Goal: Transaction & Acquisition: Book appointment/travel/reservation

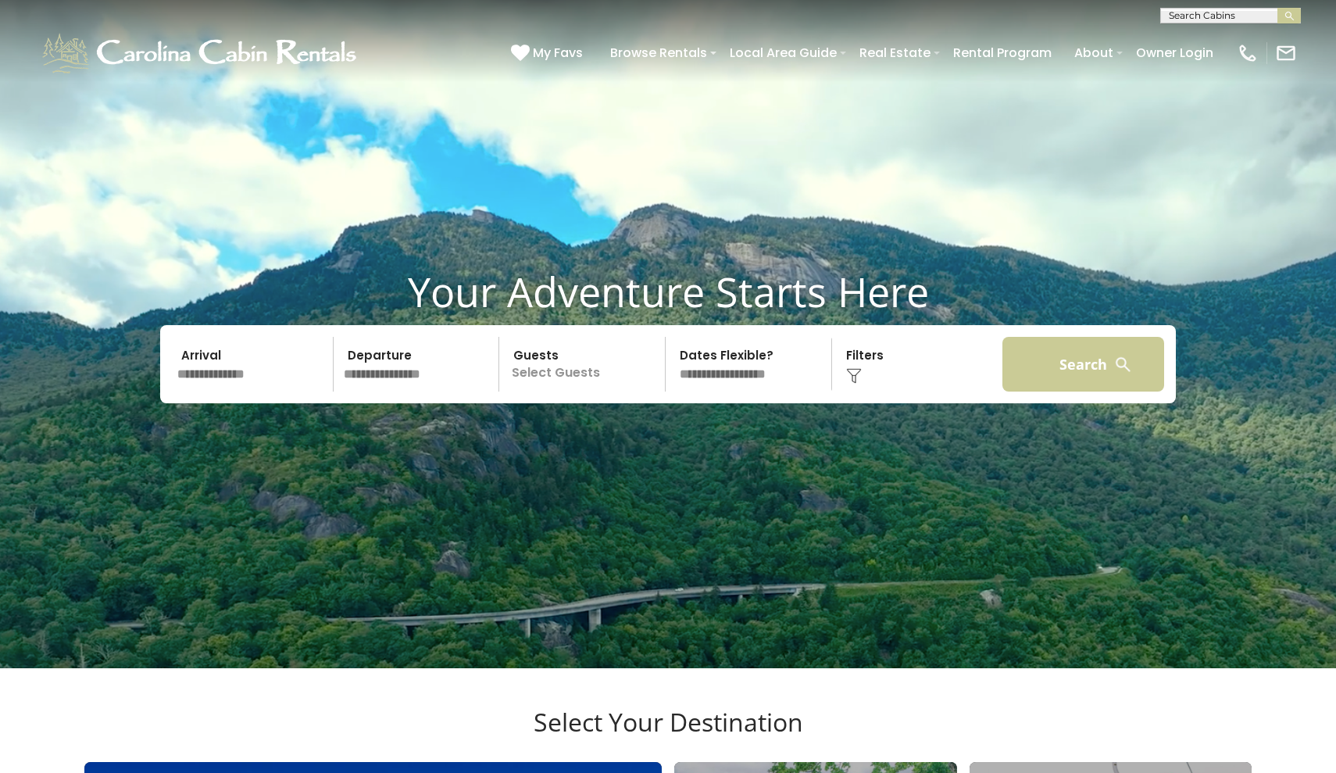
click at [1109, 391] on button "Search" at bounding box center [1083, 364] width 162 height 55
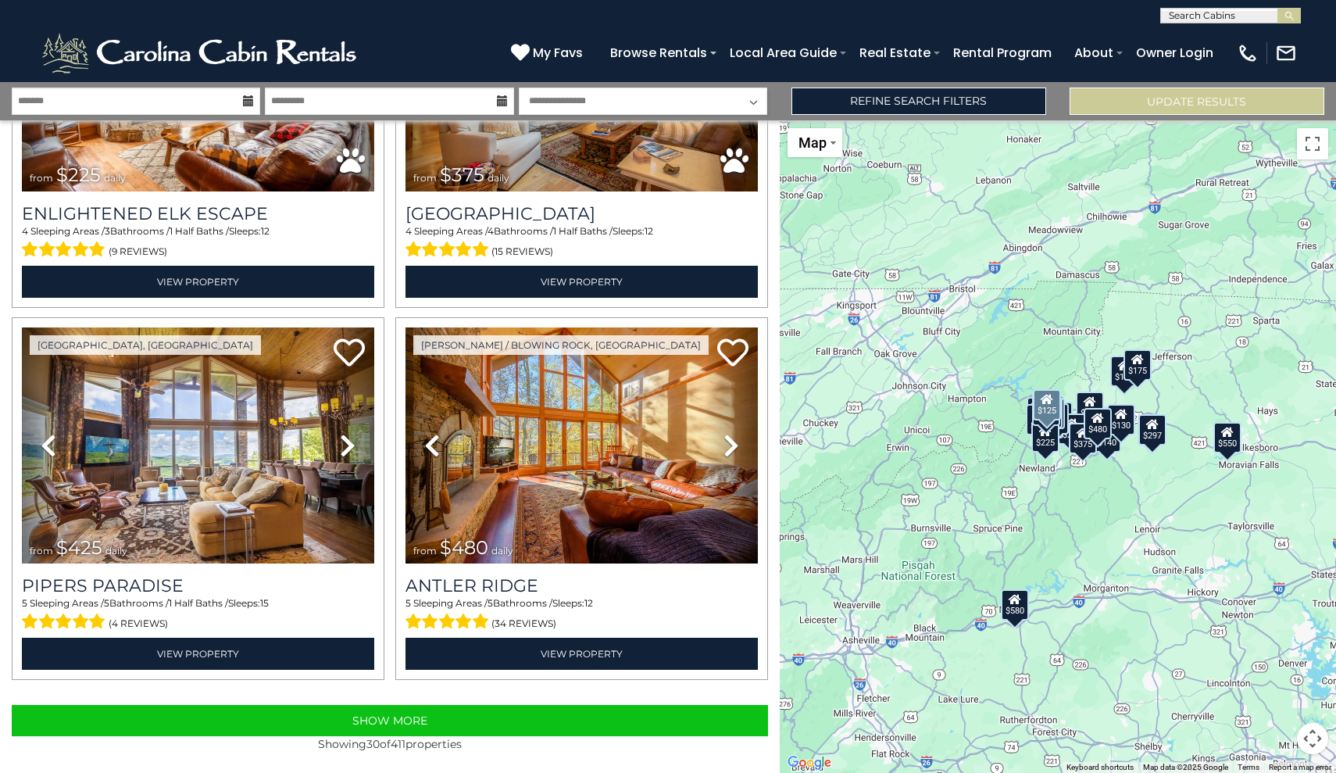
scroll to position [5063, 0]
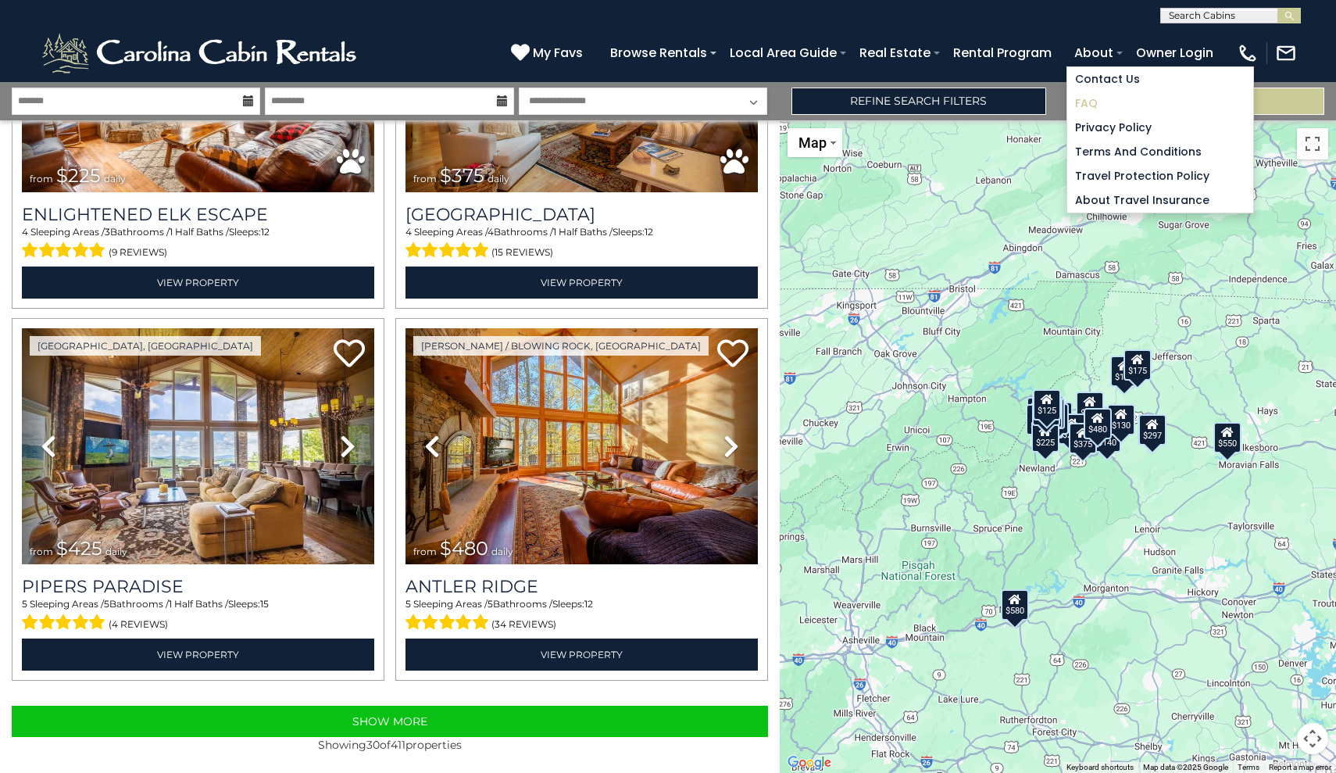
click at [1095, 102] on link "FAQ" at bounding box center [1160, 103] width 186 height 24
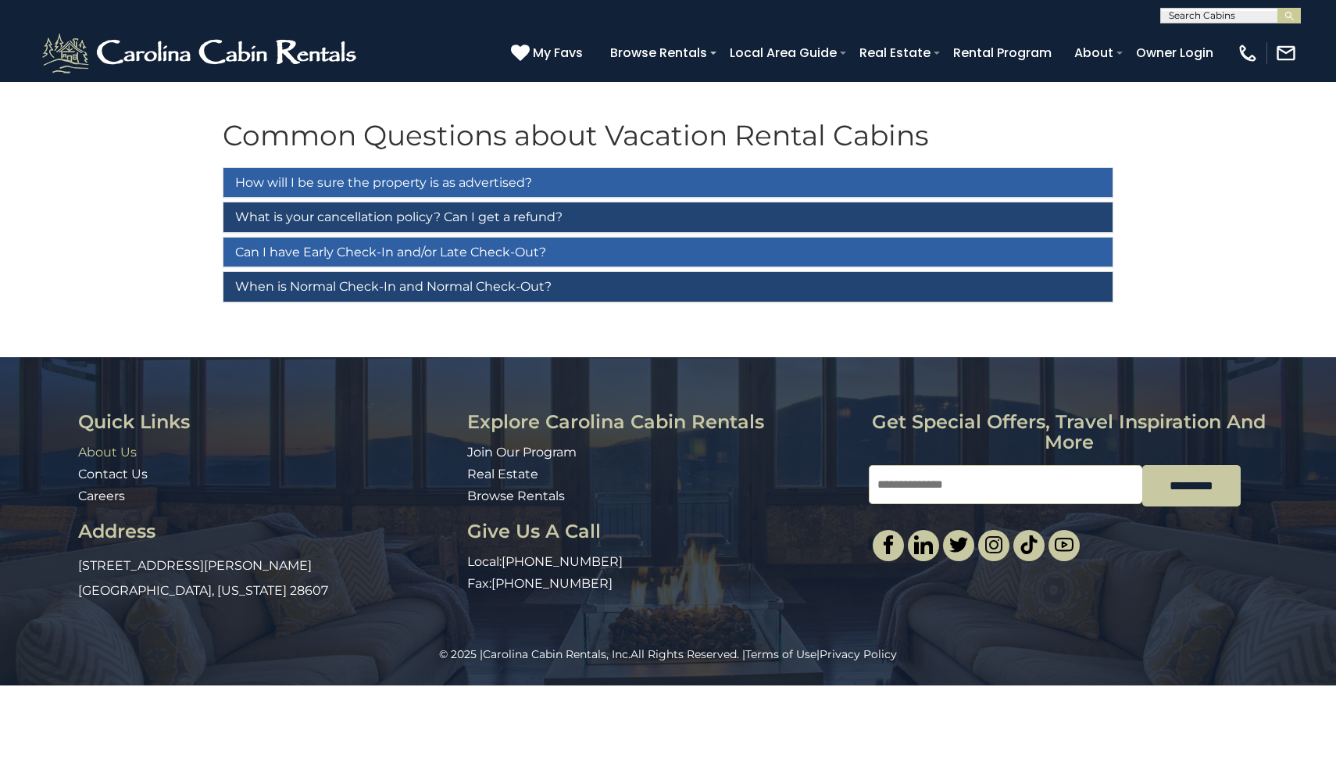
click at [121, 445] on link "About Us" at bounding box center [107, 452] width 59 height 15
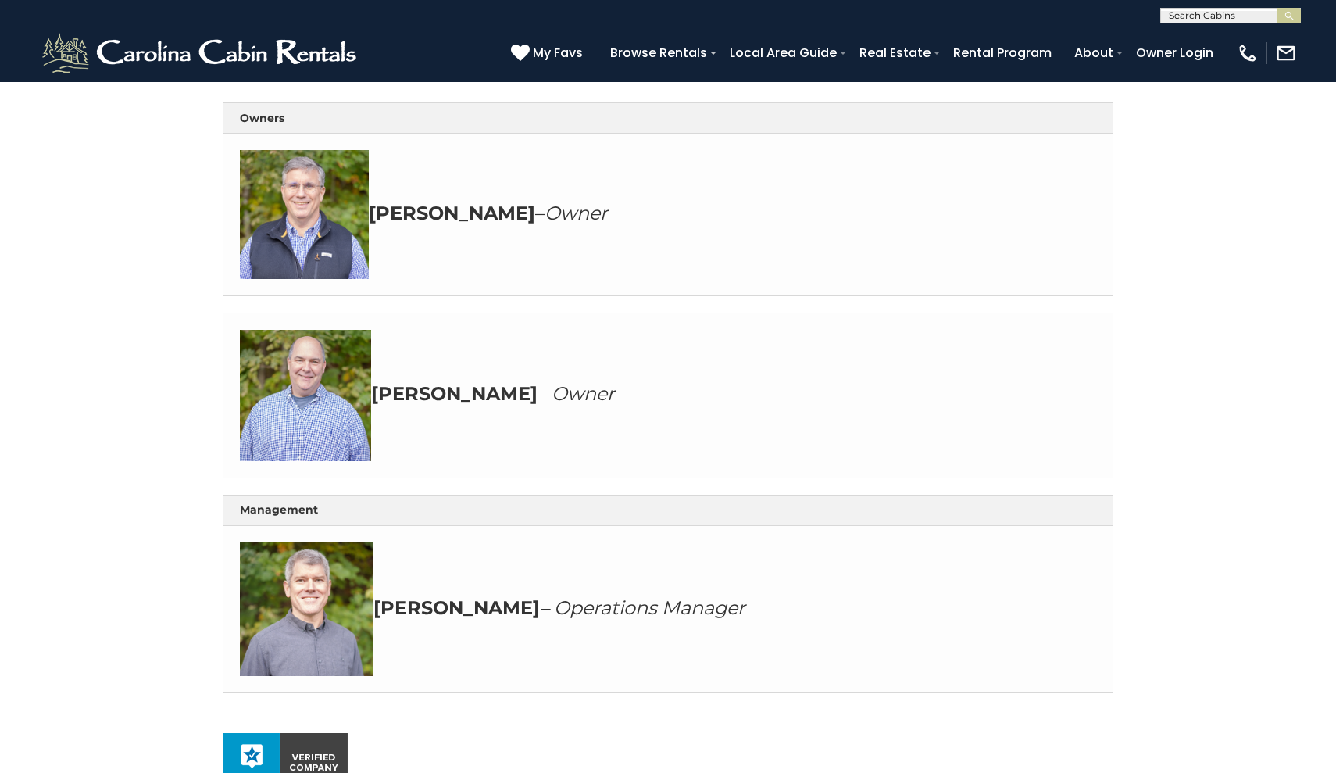
scroll to position [491, 0]
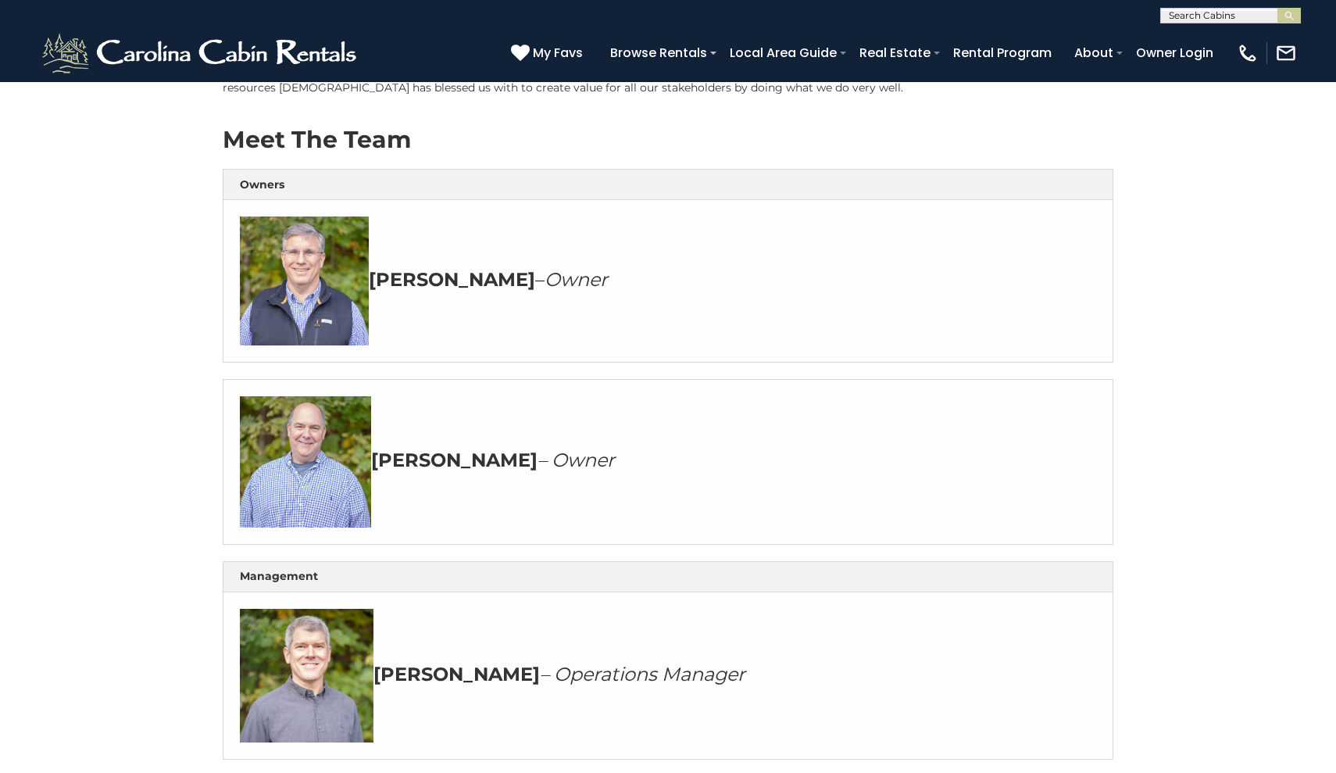
click at [297, 289] on img at bounding box center [304, 280] width 129 height 129
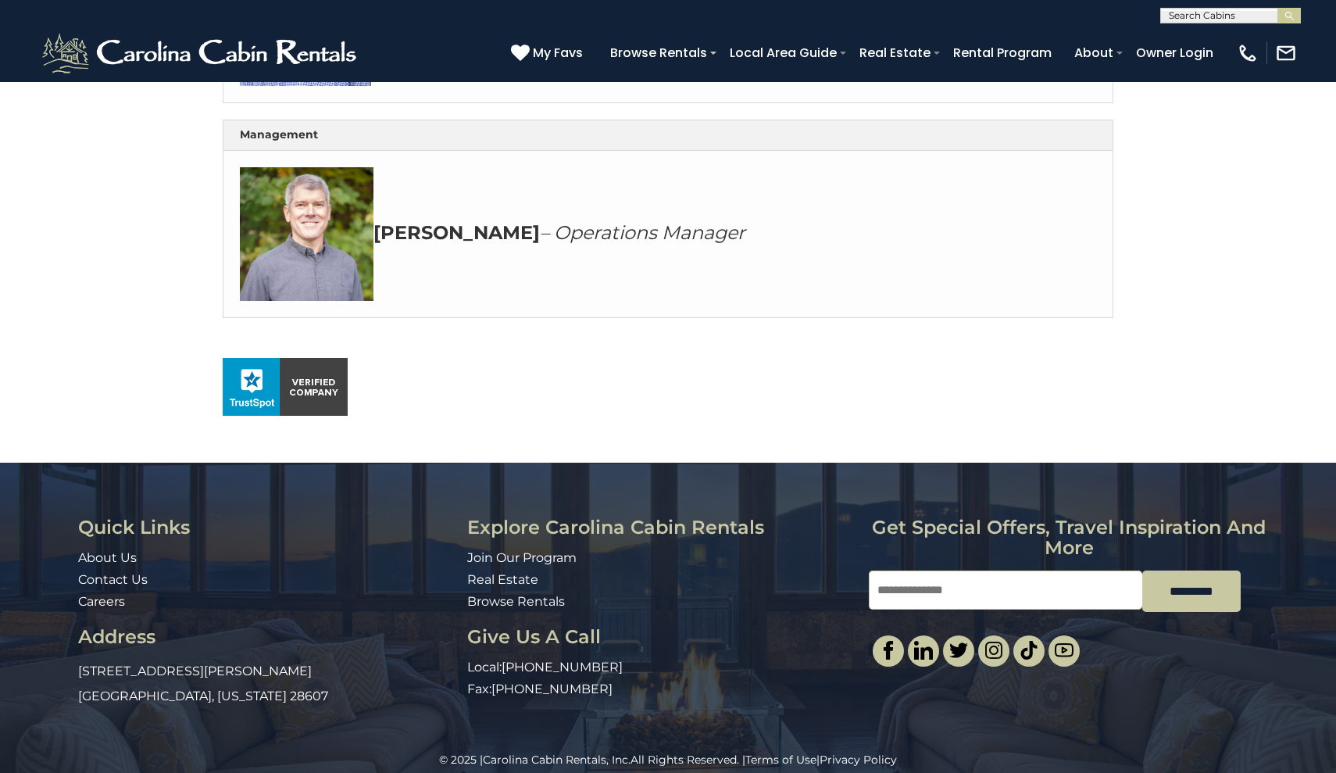
scroll to position [931, 0]
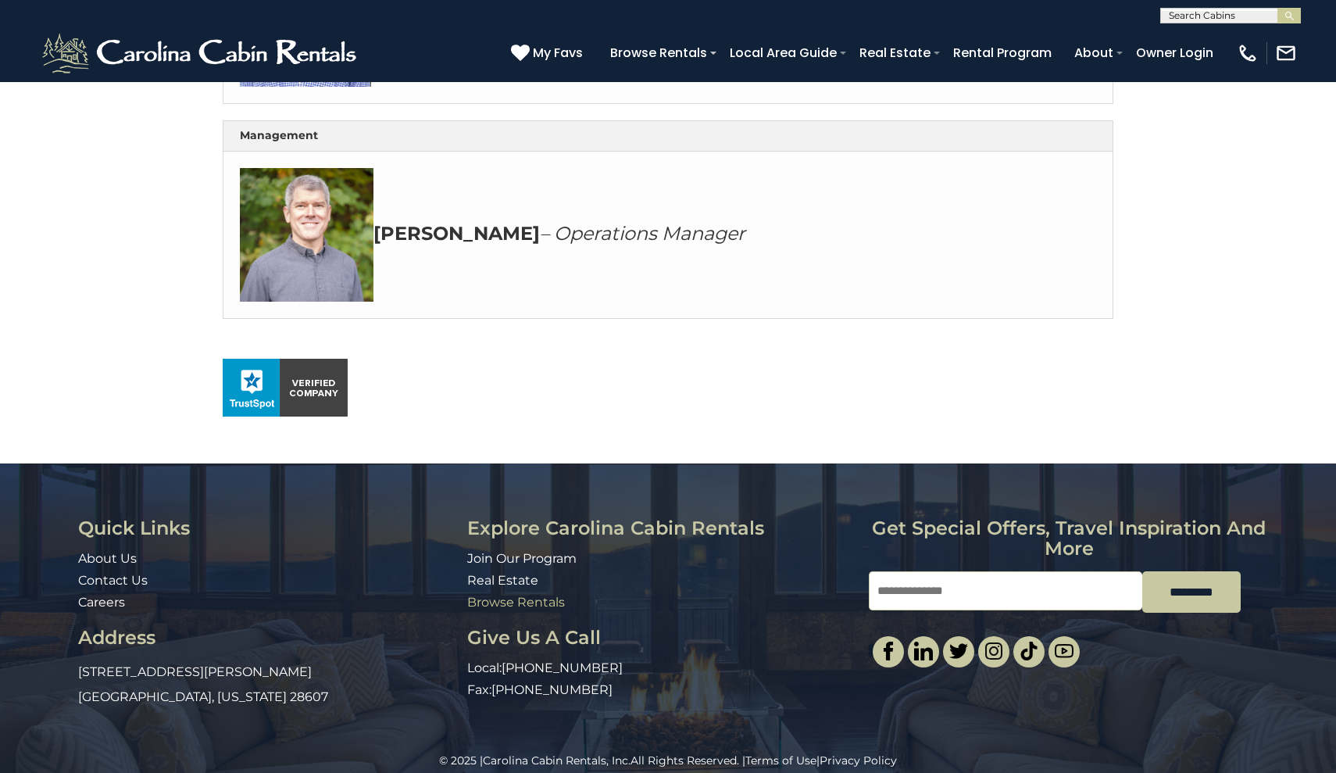
click at [533, 595] on link "Browse Rentals" at bounding box center [516, 602] width 98 height 15
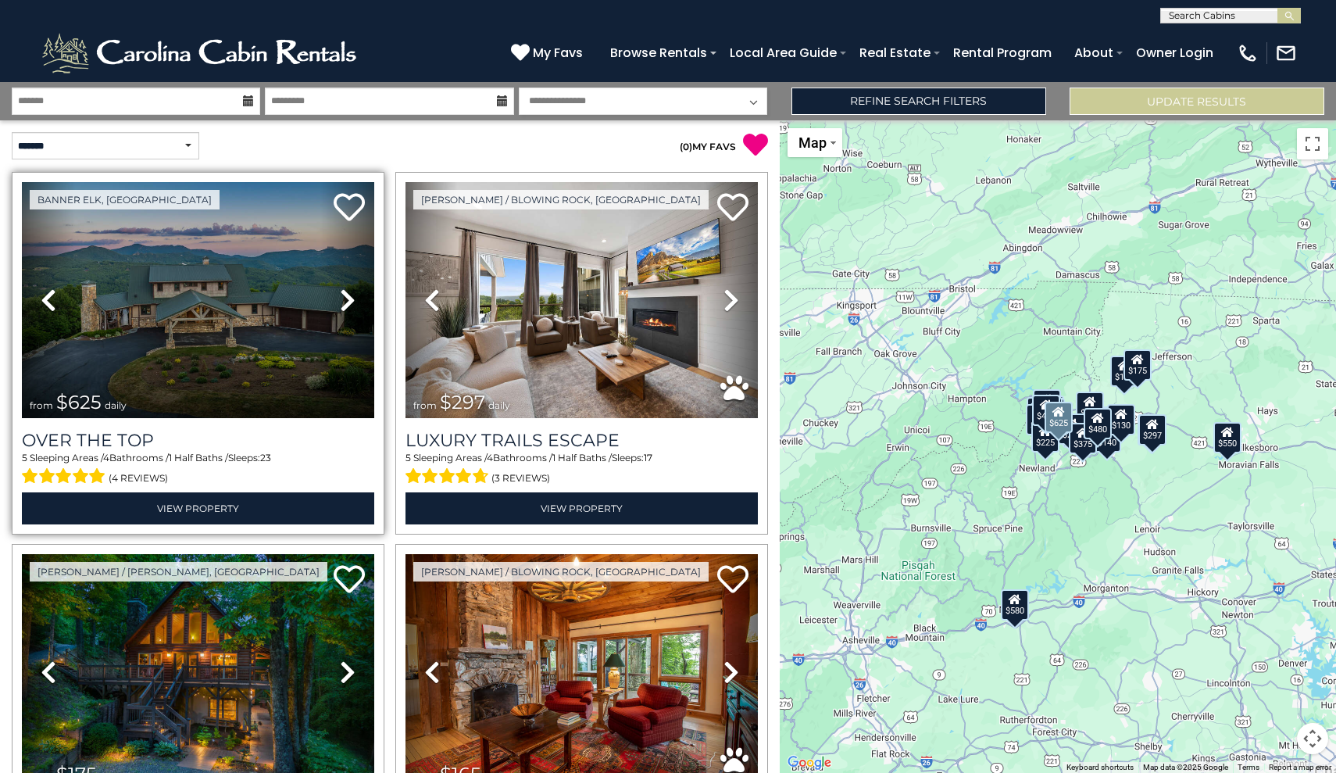
click at [302, 348] on img at bounding box center [198, 300] width 352 height 236
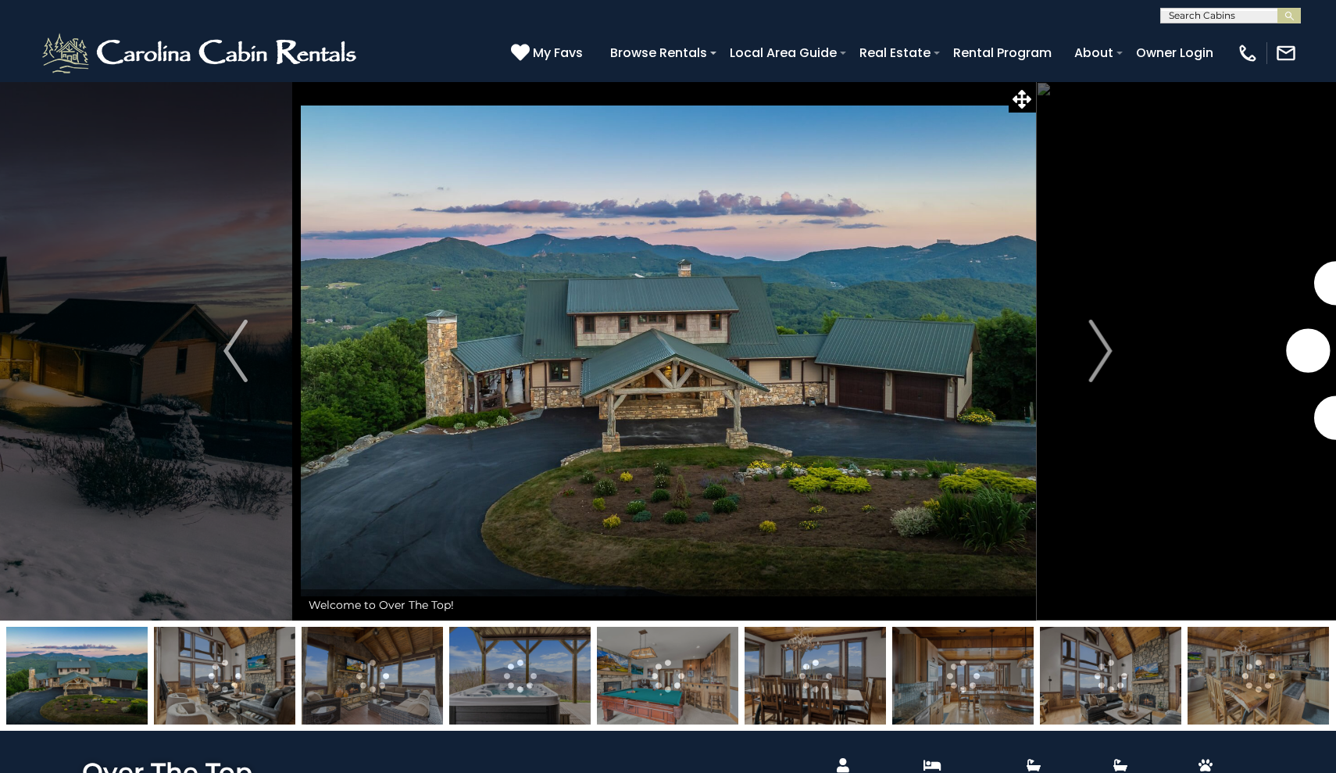
click at [1270, 691] on img at bounding box center [1258, 676] width 141 height 98
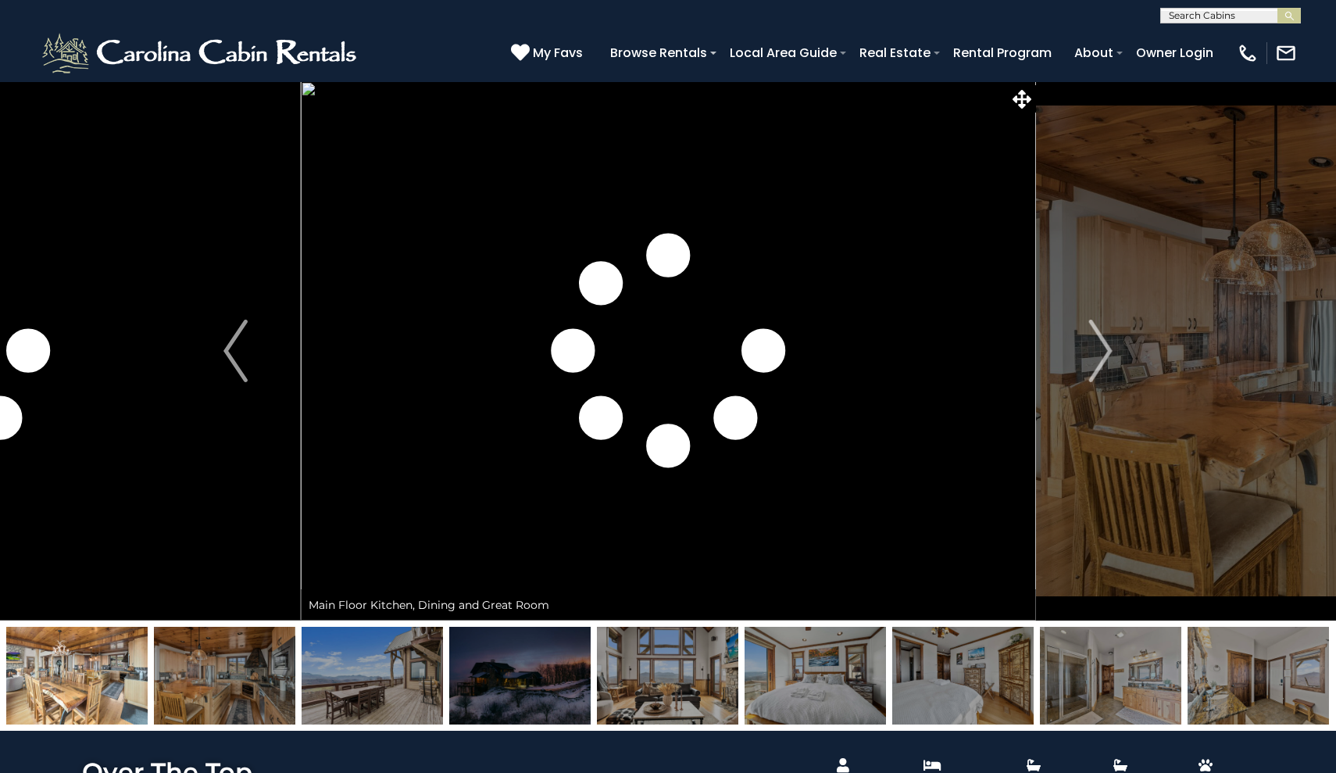
click at [1095, 688] on img at bounding box center [1110, 676] width 141 height 98
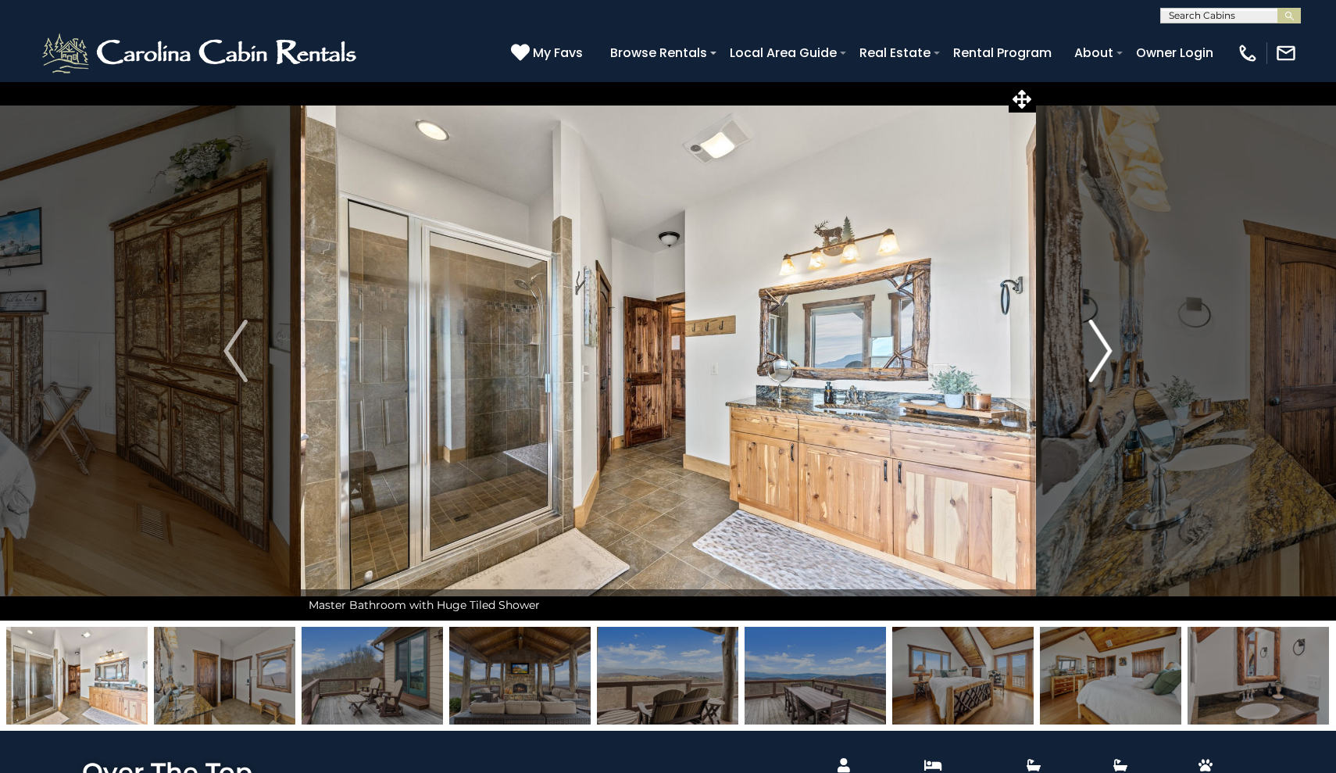
click at [1088, 328] on img "Next" at bounding box center [1099, 351] width 23 height 63
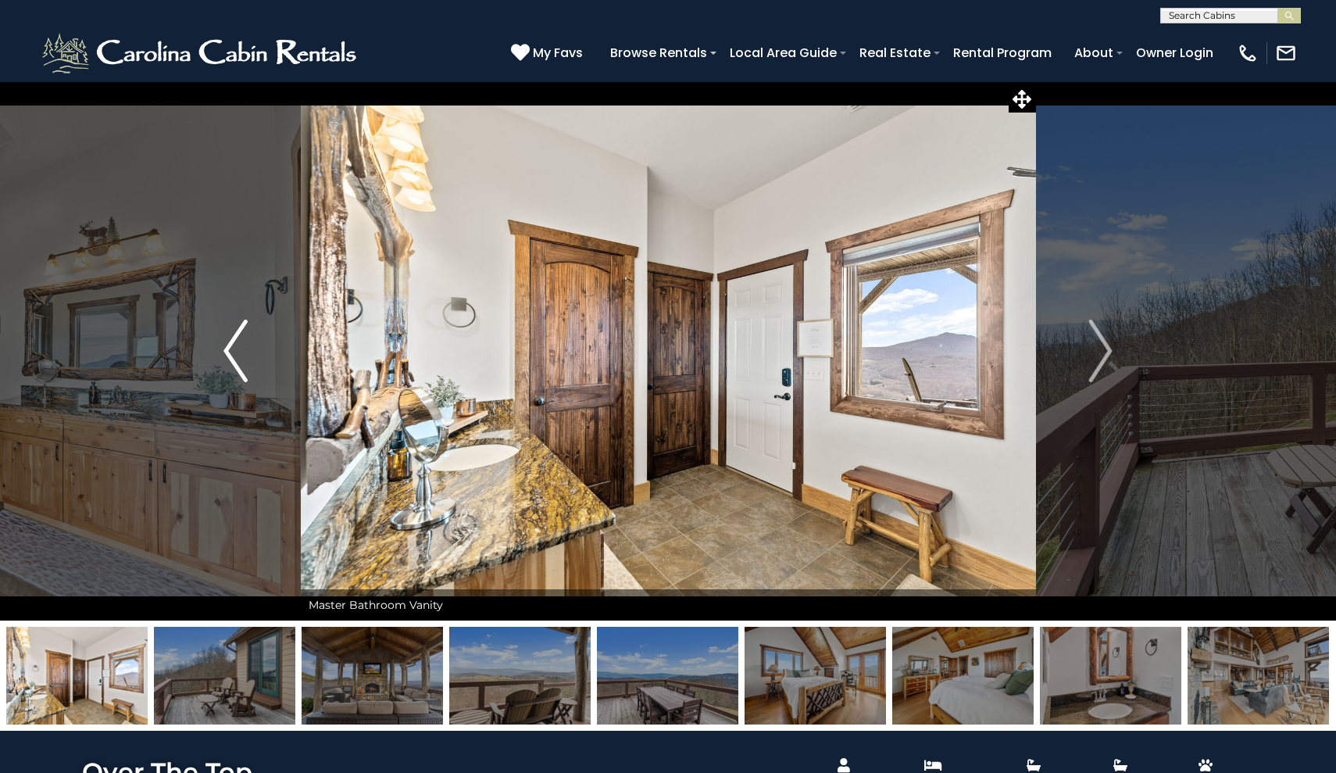
click at [239, 371] on img "Previous" at bounding box center [234, 351] width 23 height 63
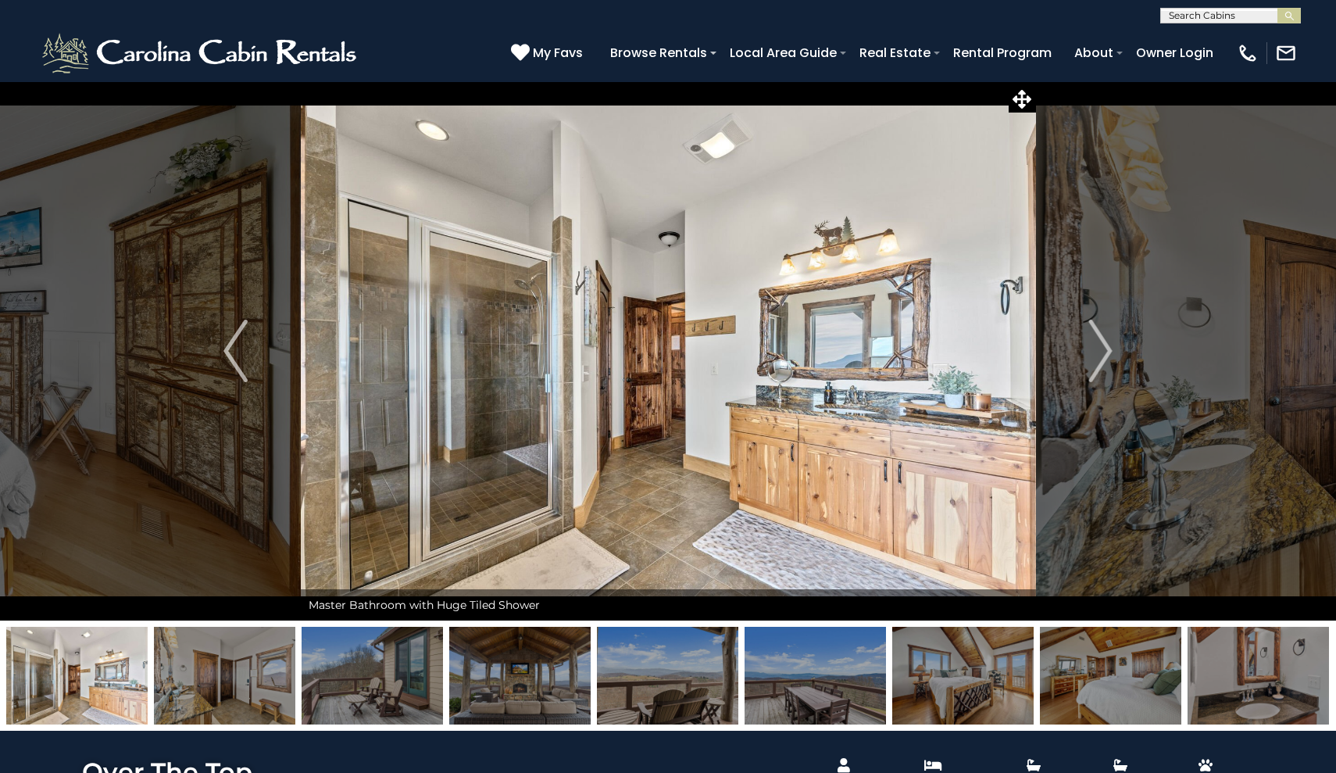
drag, startPoint x: 239, startPoint y: 371, endPoint x: 580, endPoint y: 405, distance: 343.1
click at [448, 391] on div "Enjoy a Unique Luxury Stay at Over The Top" at bounding box center [668, 350] width 735 height 539
click at [1119, 348] on button "Next" at bounding box center [1100, 350] width 130 height 539
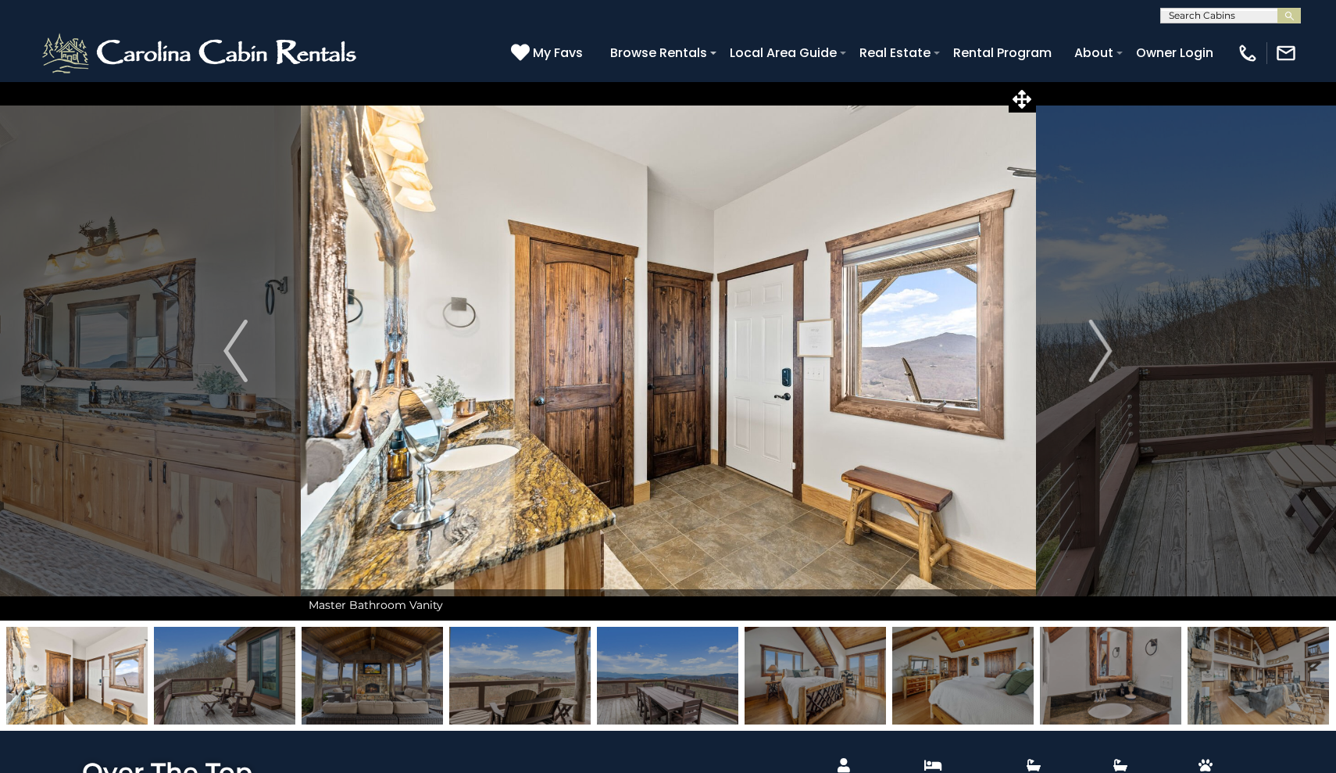
click at [1118, 668] on img at bounding box center [1110, 676] width 141 height 98
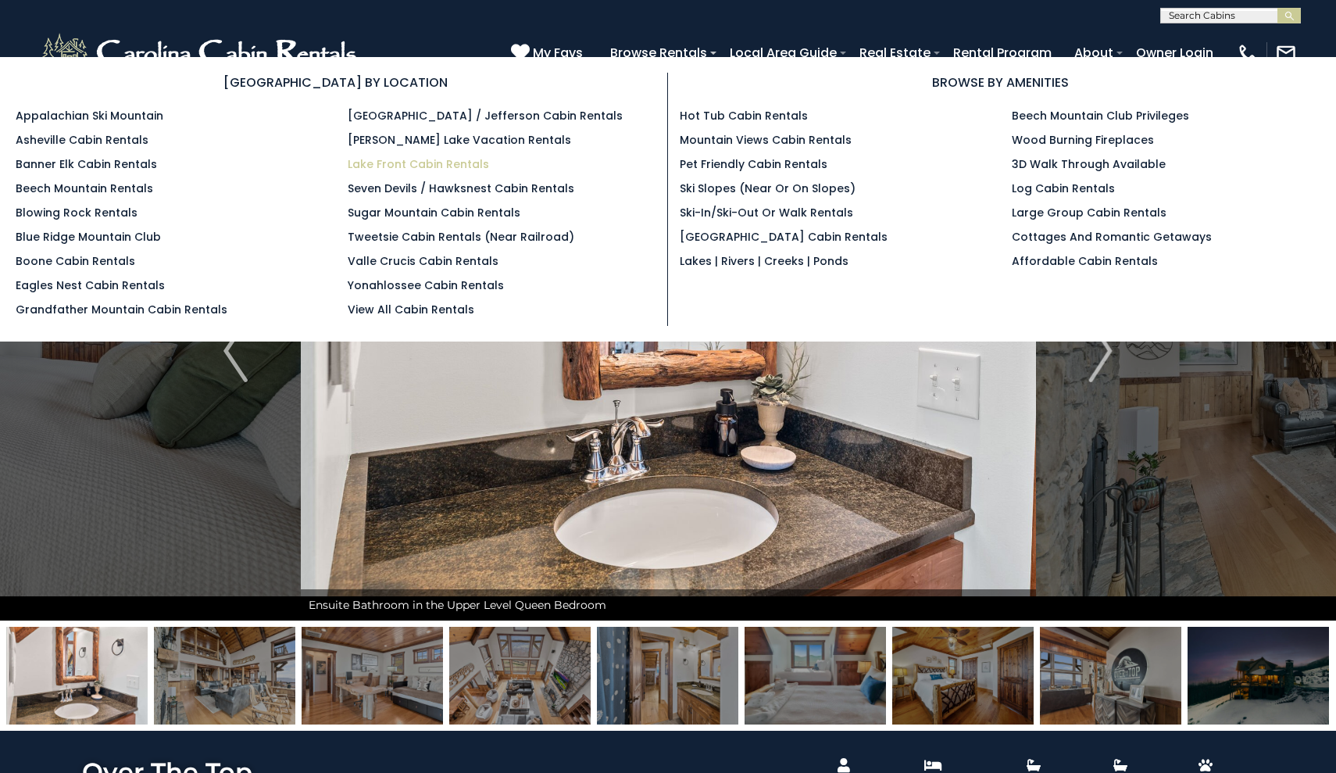
click at [417, 167] on link "Lake Front Cabin Rentals" at bounding box center [418, 164] width 141 height 16
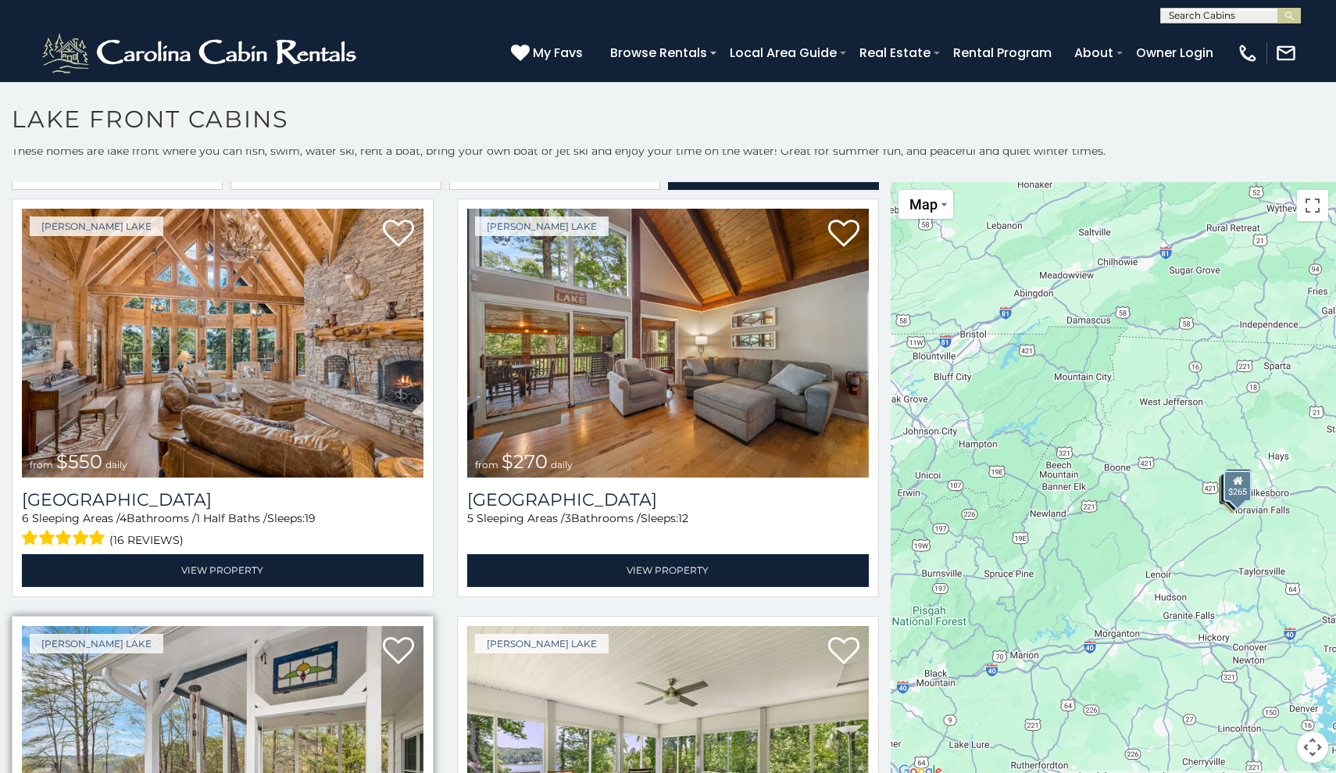
scroll to position [16, 0]
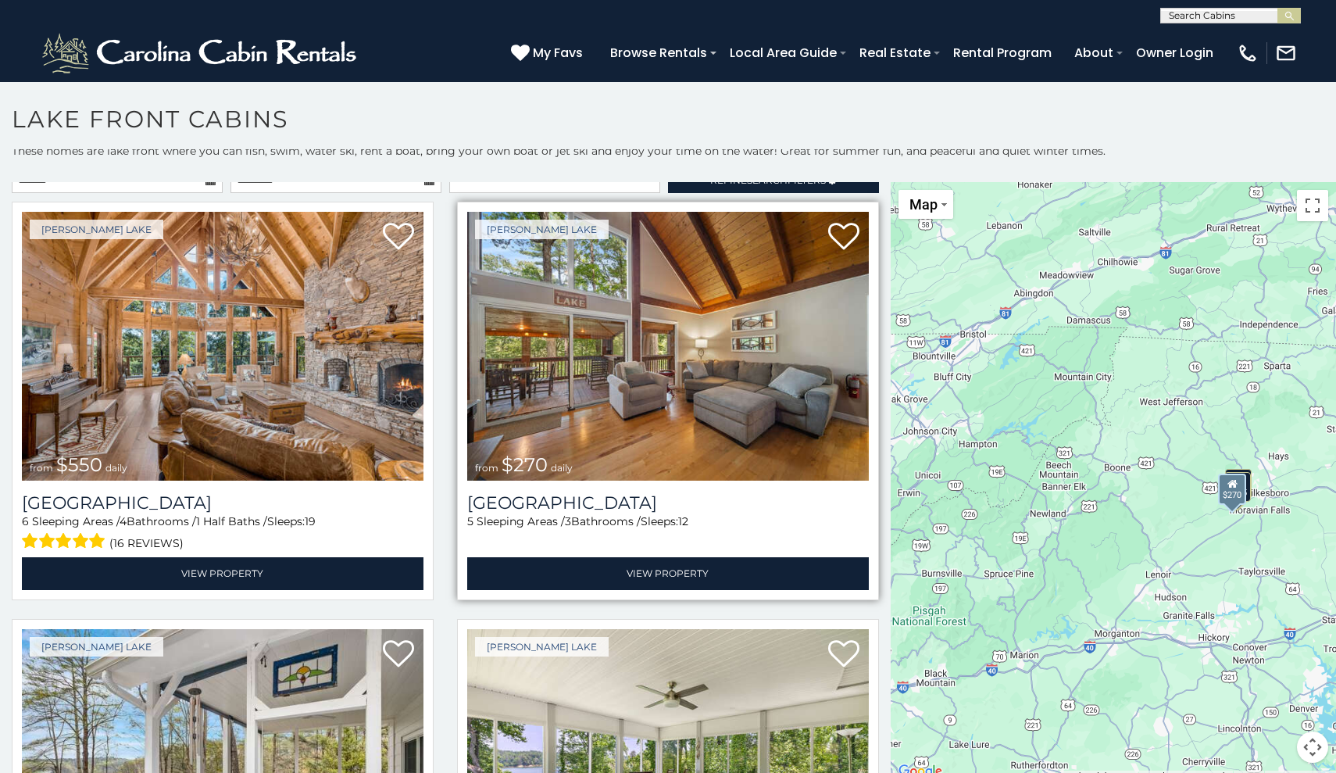
click at [563, 384] on img at bounding box center [668, 346] width 402 height 269
click at [641, 408] on img at bounding box center [668, 346] width 402 height 269
click at [635, 420] on img at bounding box center [668, 346] width 402 height 269
click at [642, 403] on img at bounding box center [668, 346] width 402 height 269
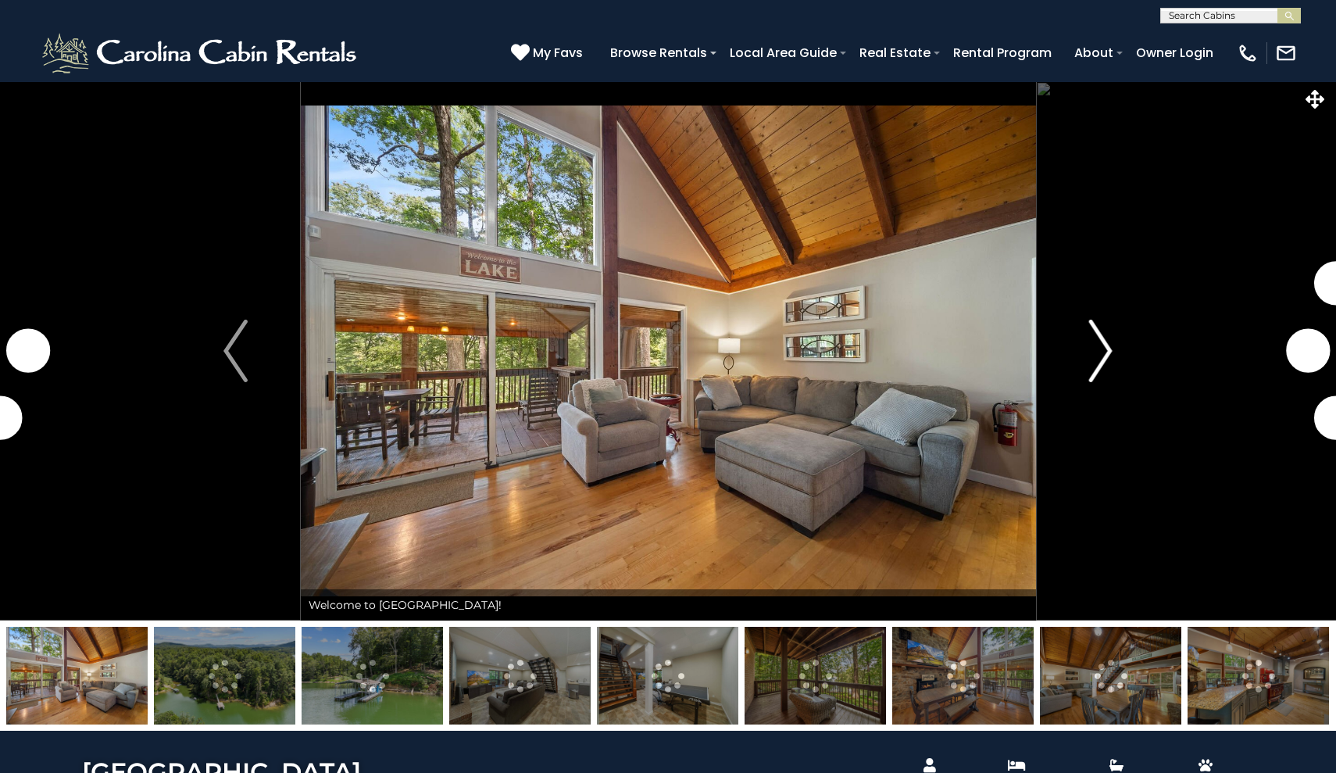
click at [1090, 334] on img "Next" at bounding box center [1099, 351] width 23 height 63
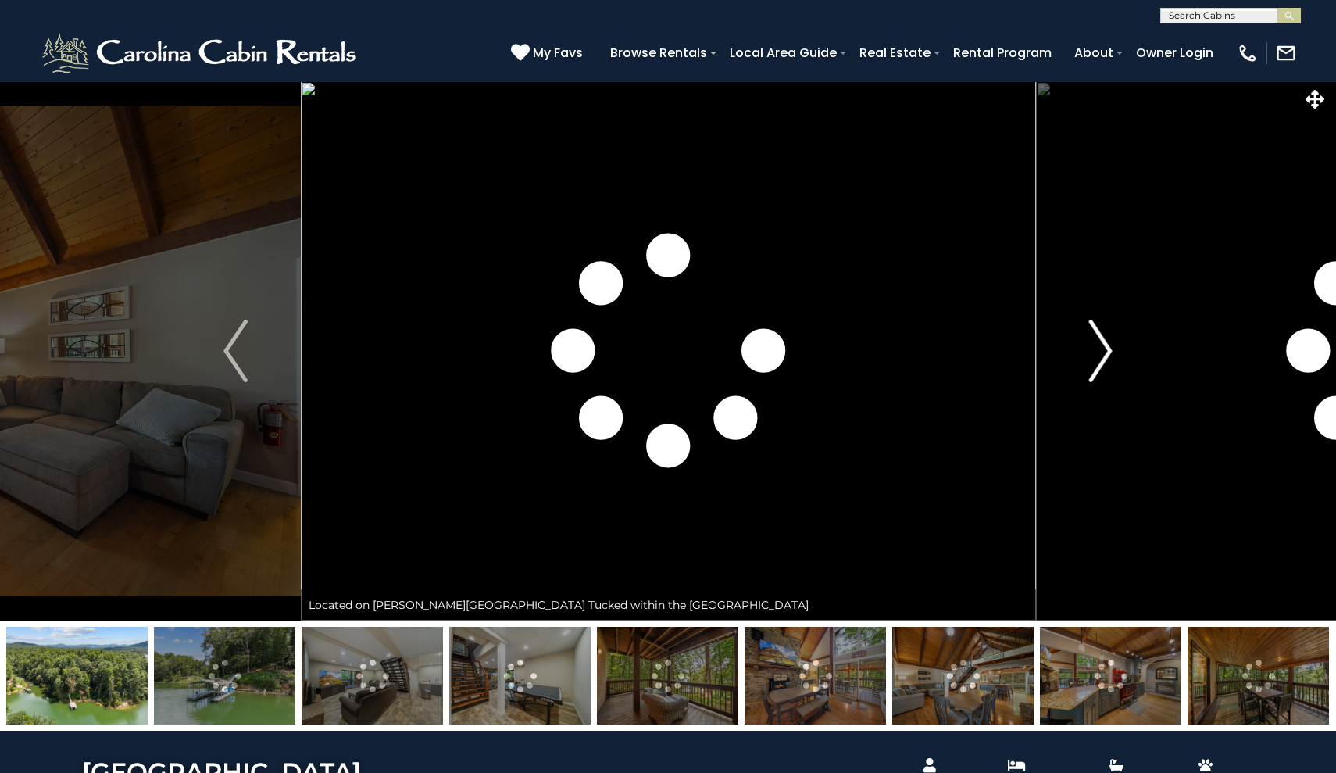
click at [1090, 334] on img "Next" at bounding box center [1099, 351] width 23 height 63
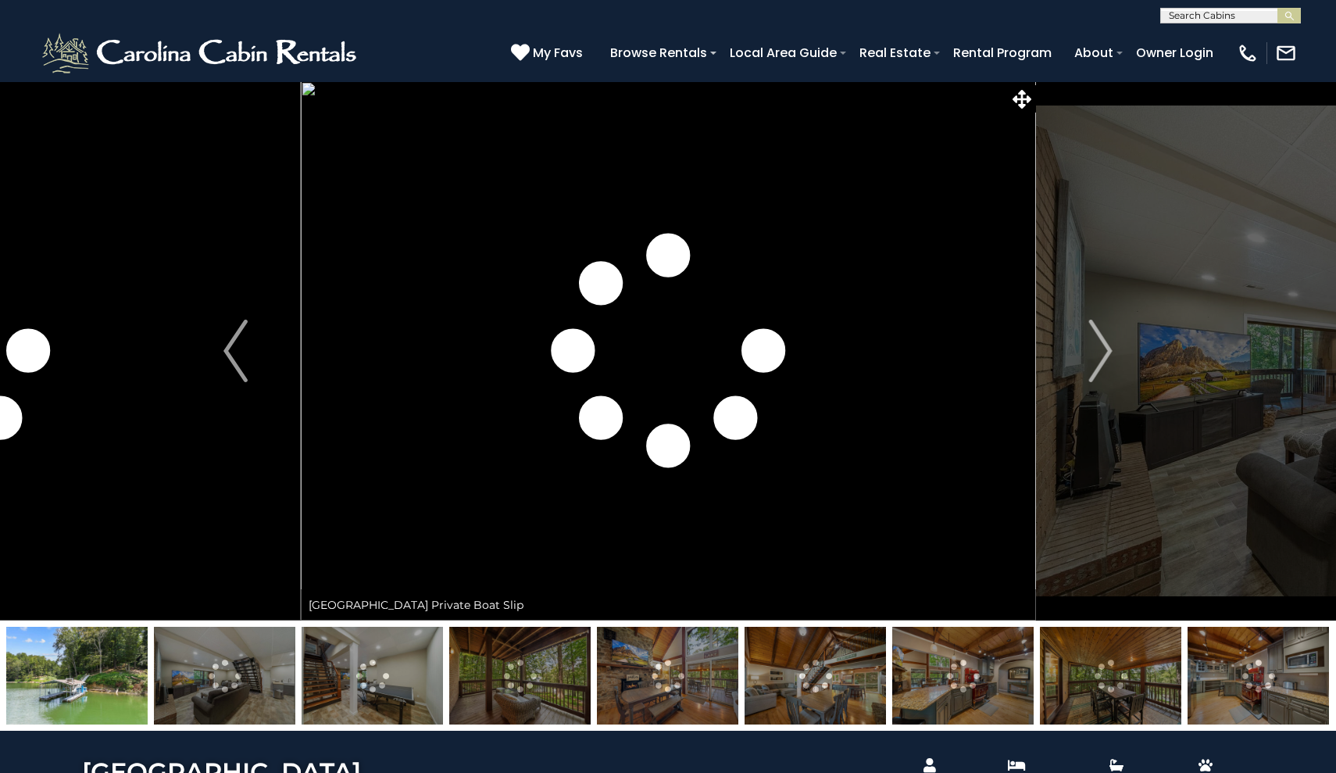
click at [930, 665] on img at bounding box center [962, 676] width 141 height 98
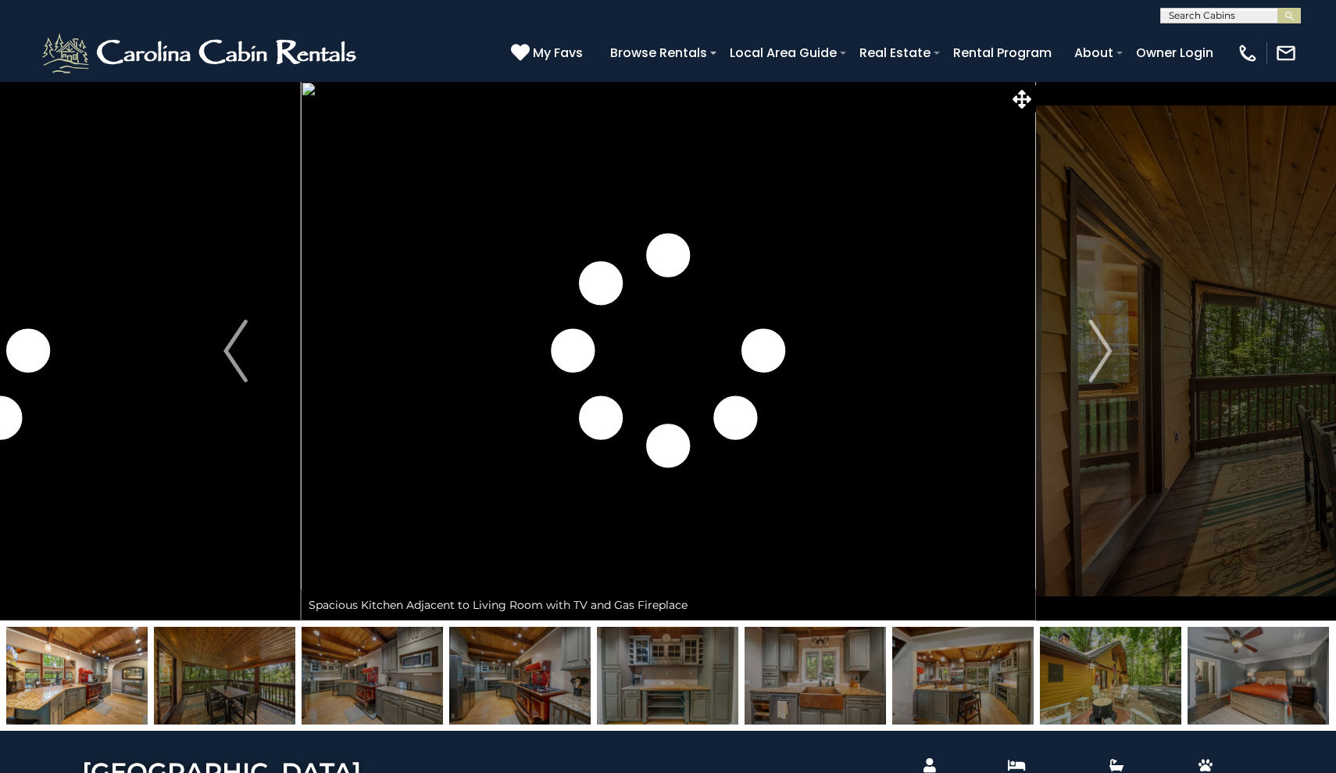
click at [1234, 670] on img at bounding box center [1258, 676] width 141 height 98
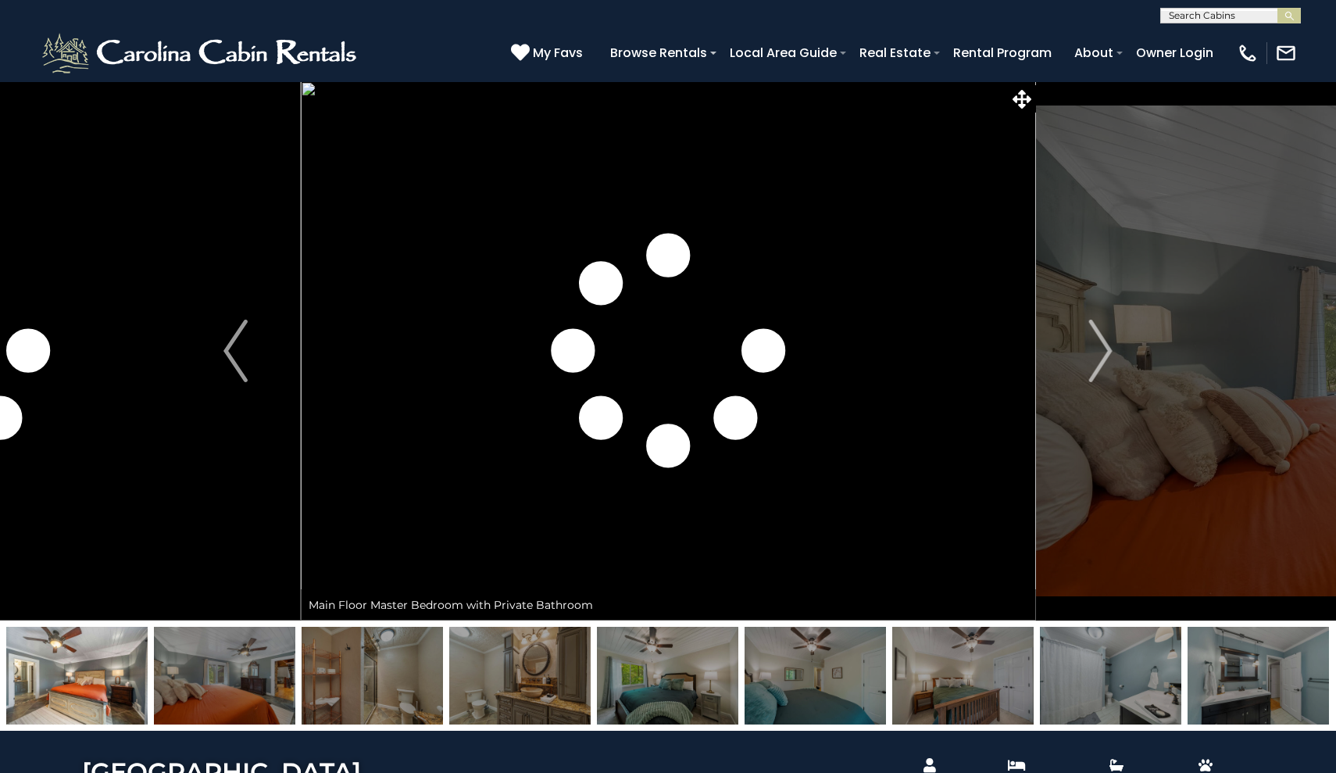
click at [541, 672] on img at bounding box center [519, 676] width 141 height 98
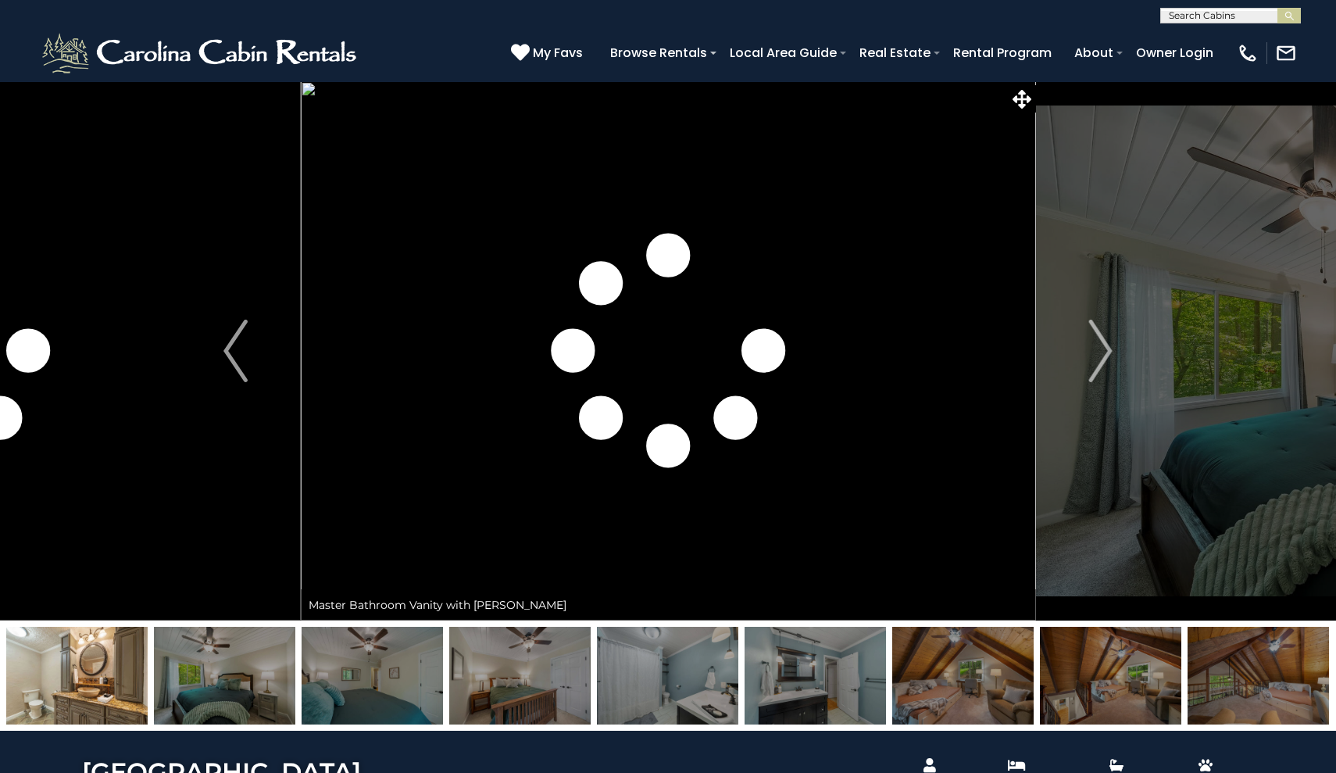
click at [98, 695] on img at bounding box center [76, 676] width 141 height 98
